Goal: Check status

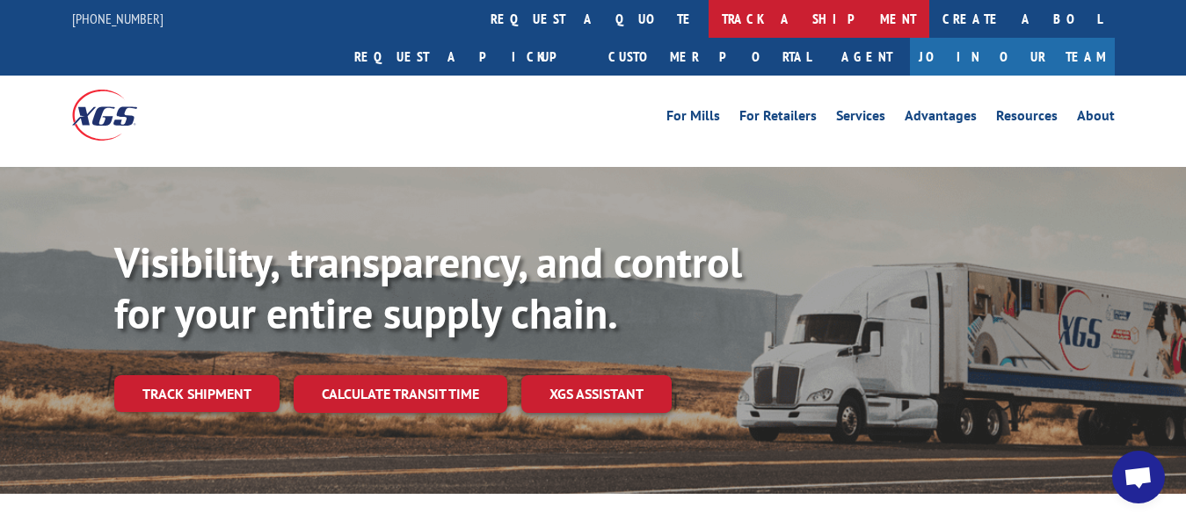
click at [708, 6] on link "track a shipment" at bounding box center [818, 19] width 221 height 38
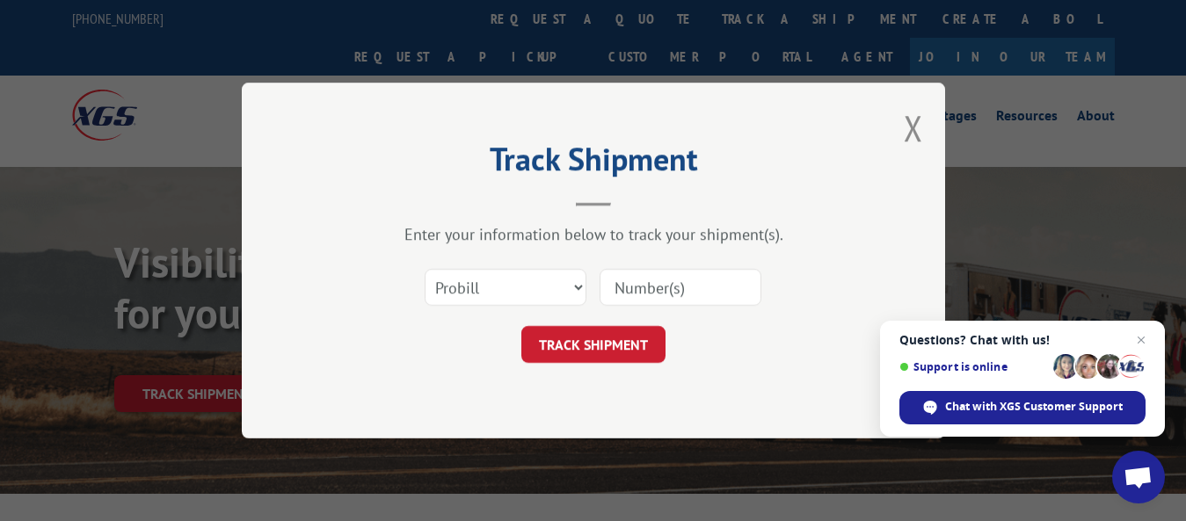
click at [706, 290] on input at bounding box center [680, 287] width 162 height 37
paste input "17608287"
type input "17608287"
click at [625, 340] on button "TRACK SHIPMENT" at bounding box center [593, 344] width 144 height 37
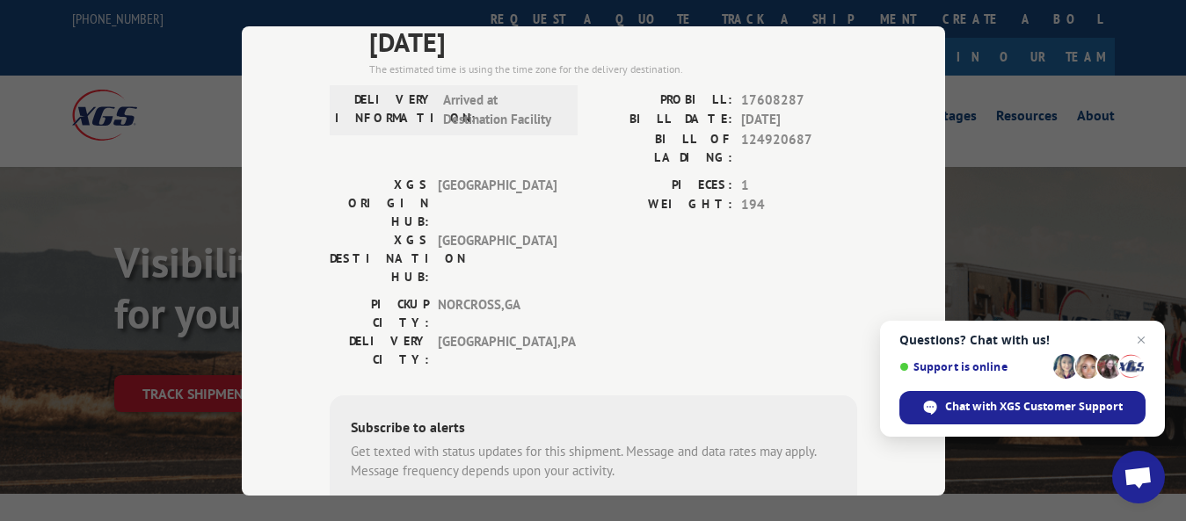
scroll to position [176, 0]
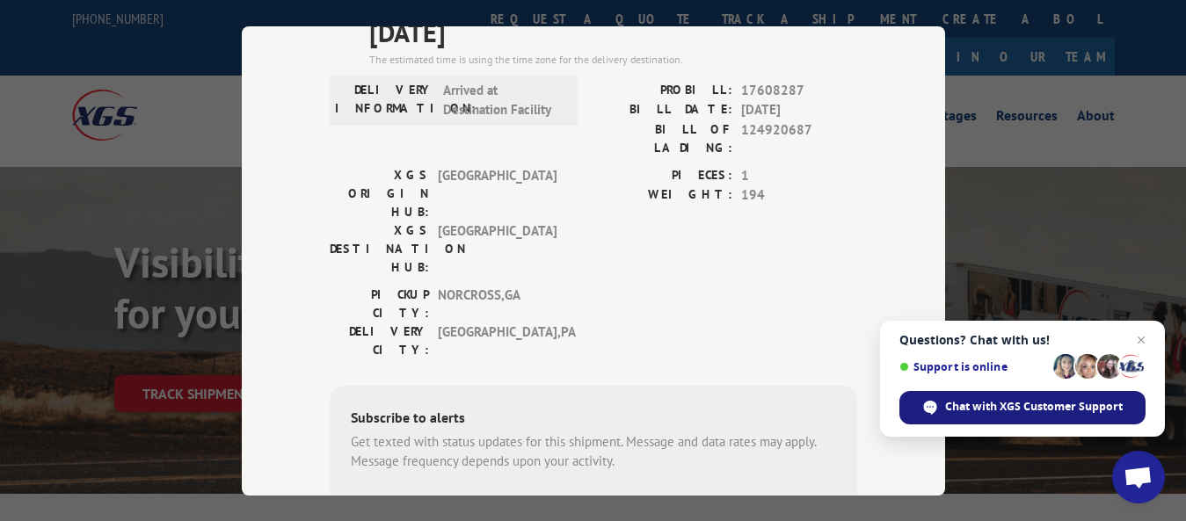
click at [1008, 409] on span "Chat with XGS Customer Support" at bounding box center [1034, 407] width 178 height 16
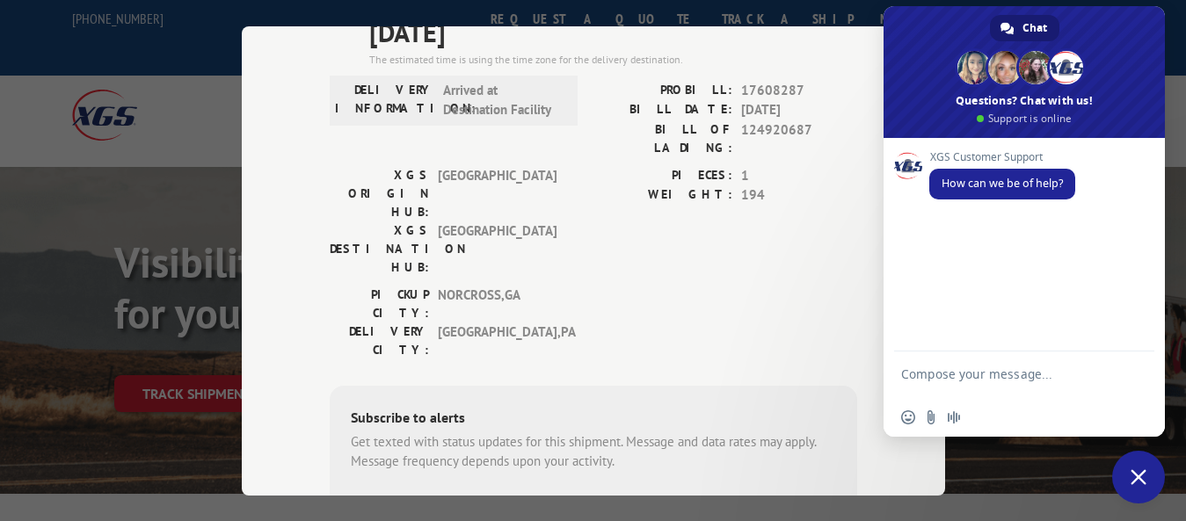
click at [1036, 376] on textarea "Compose your message..." at bounding box center [1004, 383] width 207 height 32
type textarea "Daily LTL Tracking Updates Original Wood Seating 09/1"
drag, startPoint x: 918, startPoint y: 379, endPoint x: 809, endPoint y: 364, distance: 109.1
type textarea "17608287, when is this planned to deliver?"
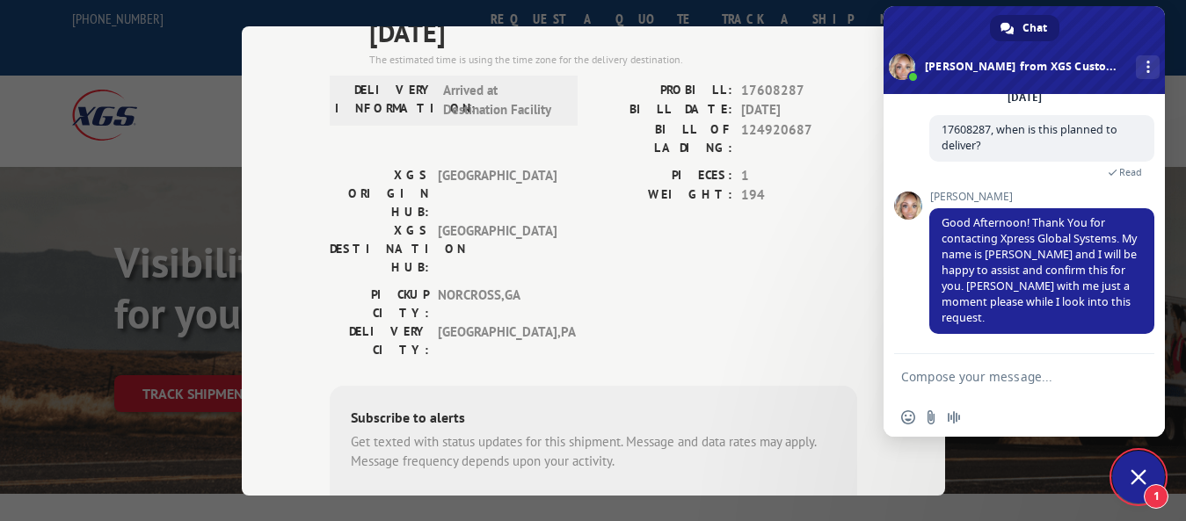
scroll to position [69, 0]
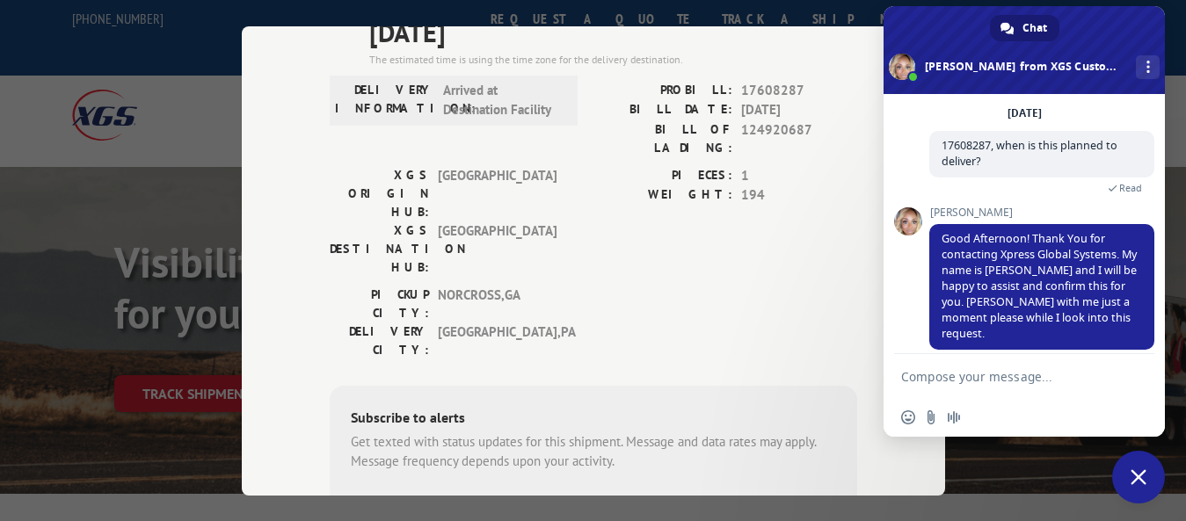
click at [970, 368] on form at bounding box center [1004, 377] width 207 height 47
click at [980, 378] on textarea "Compose your message..." at bounding box center [1004, 377] width 207 height 16
type textarea "ok"
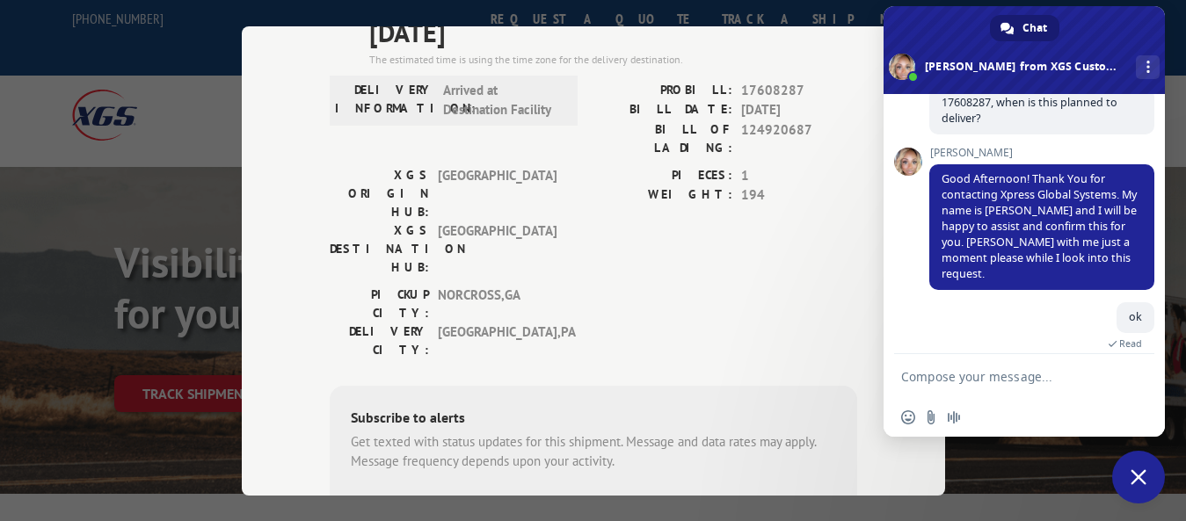
scroll to position [221, 0]
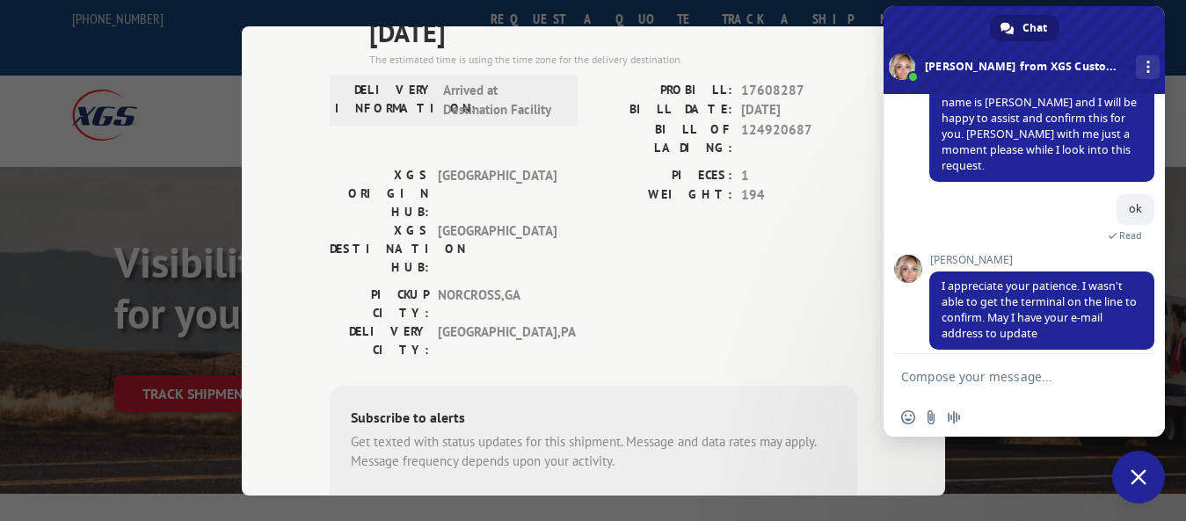
click at [991, 377] on textarea "Compose your message..." at bounding box center [1004, 377] width 207 height 16
type textarea "[PERSON_NAME][EMAIL_ADDRESS][DOMAIN_NAME]"
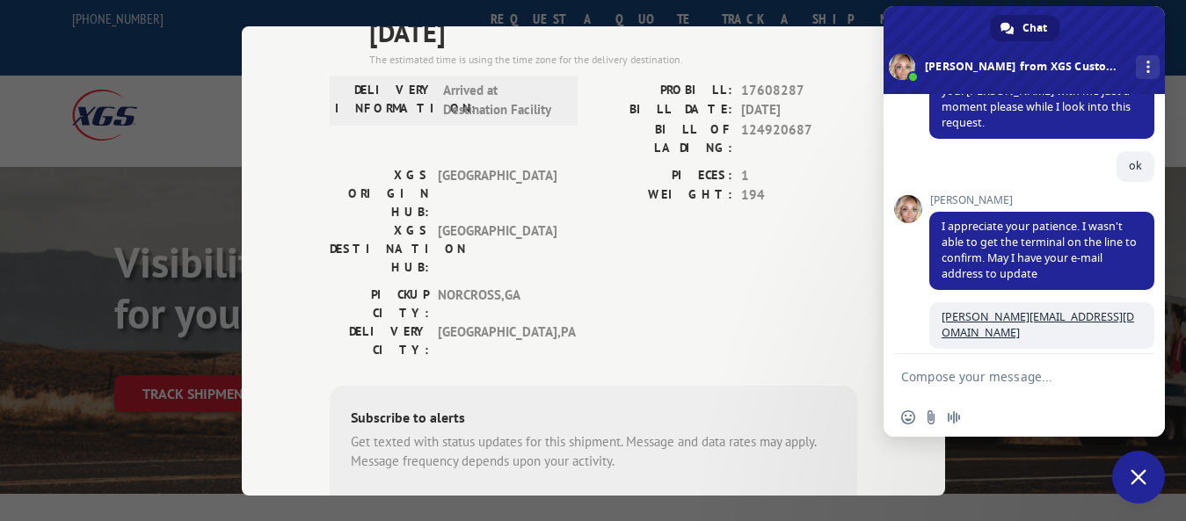
scroll to position [298, 0]
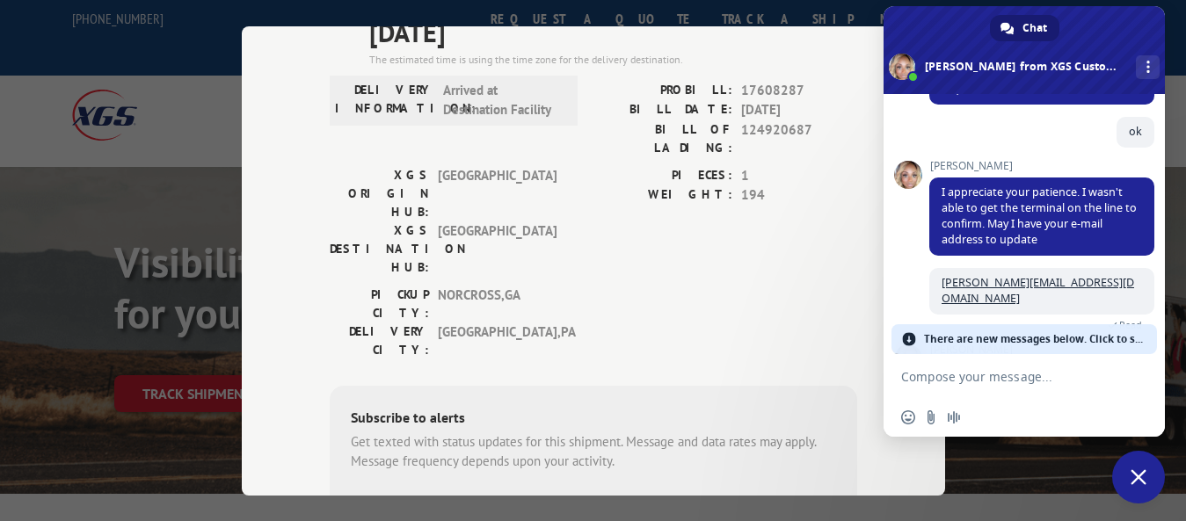
click at [1016, 334] on span "There are new messages below. Click to see." at bounding box center [1035, 339] width 223 height 30
